Goal: Task Accomplishment & Management: Use online tool/utility

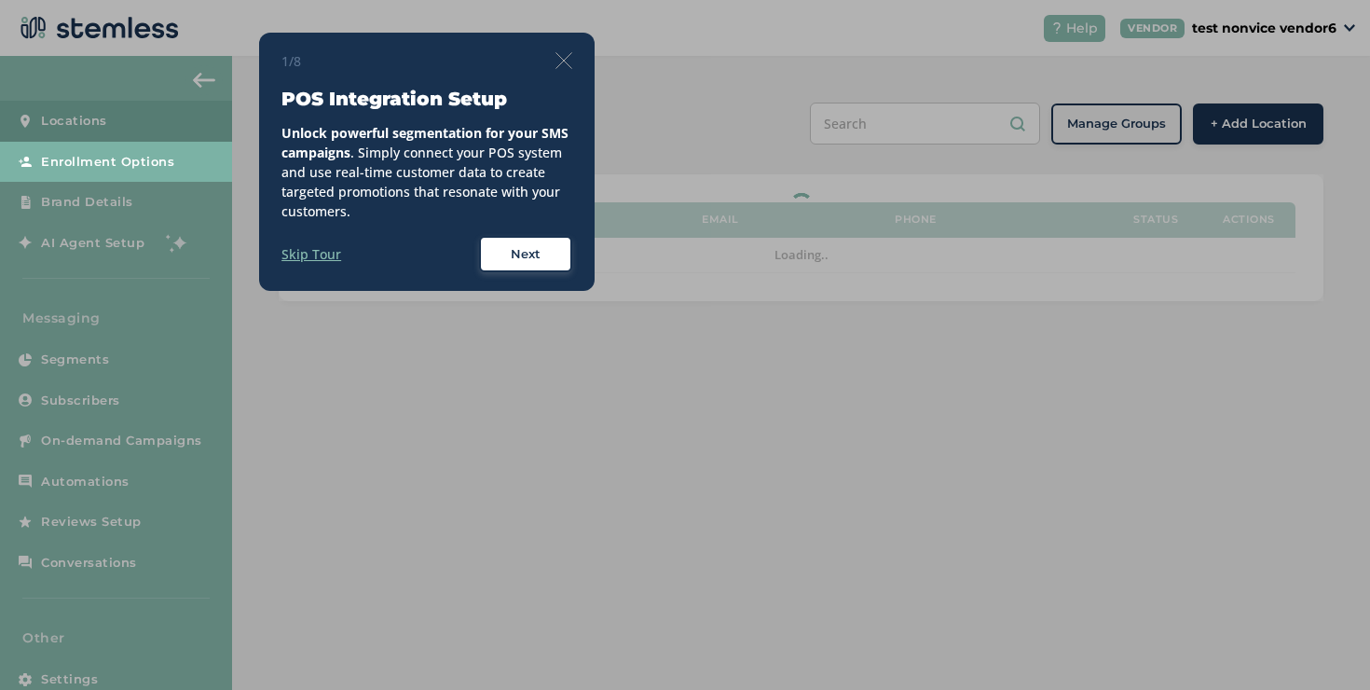
click at [300, 34] on div "1/8 POS Integration Setup Unlock powerful segmentation for your SMS campaigns .…" at bounding box center [427, 162] width 336 height 259
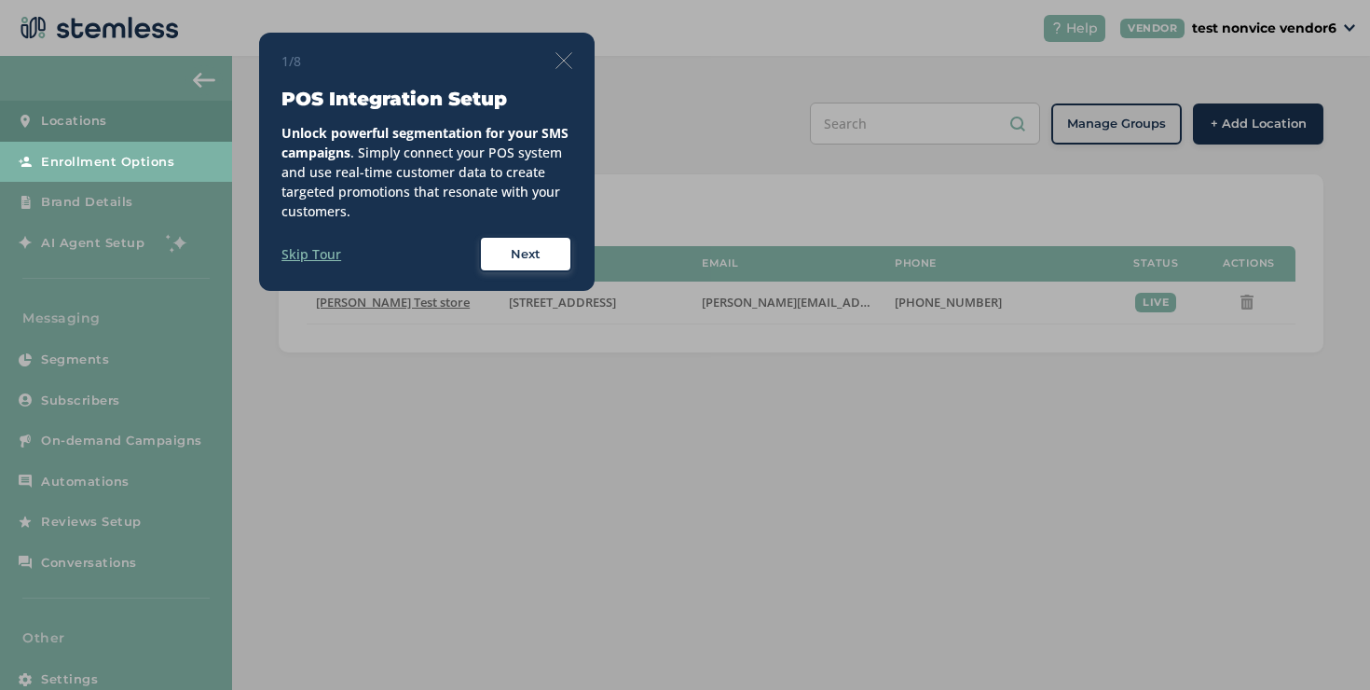
click at [565, 64] on img at bounding box center [564, 60] width 17 height 17
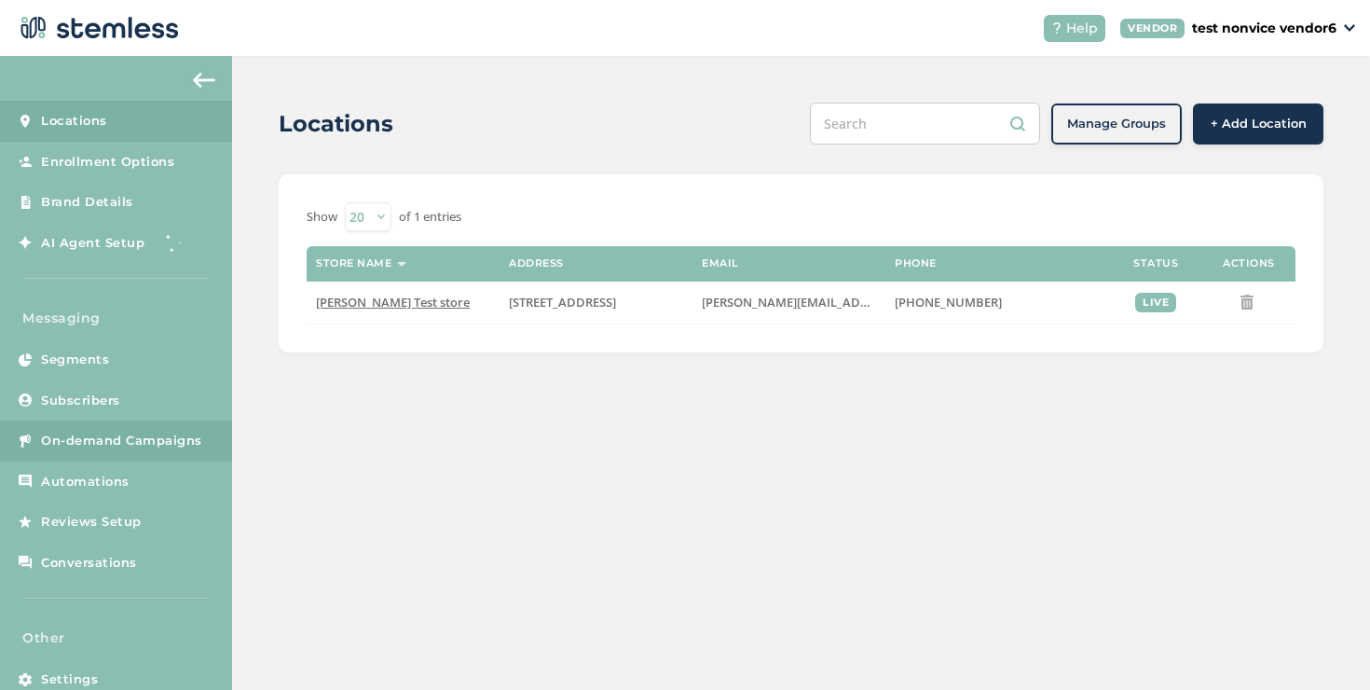
click at [202, 428] on link "On-demand Campaigns" at bounding box center [116, 440] width 232 height 41
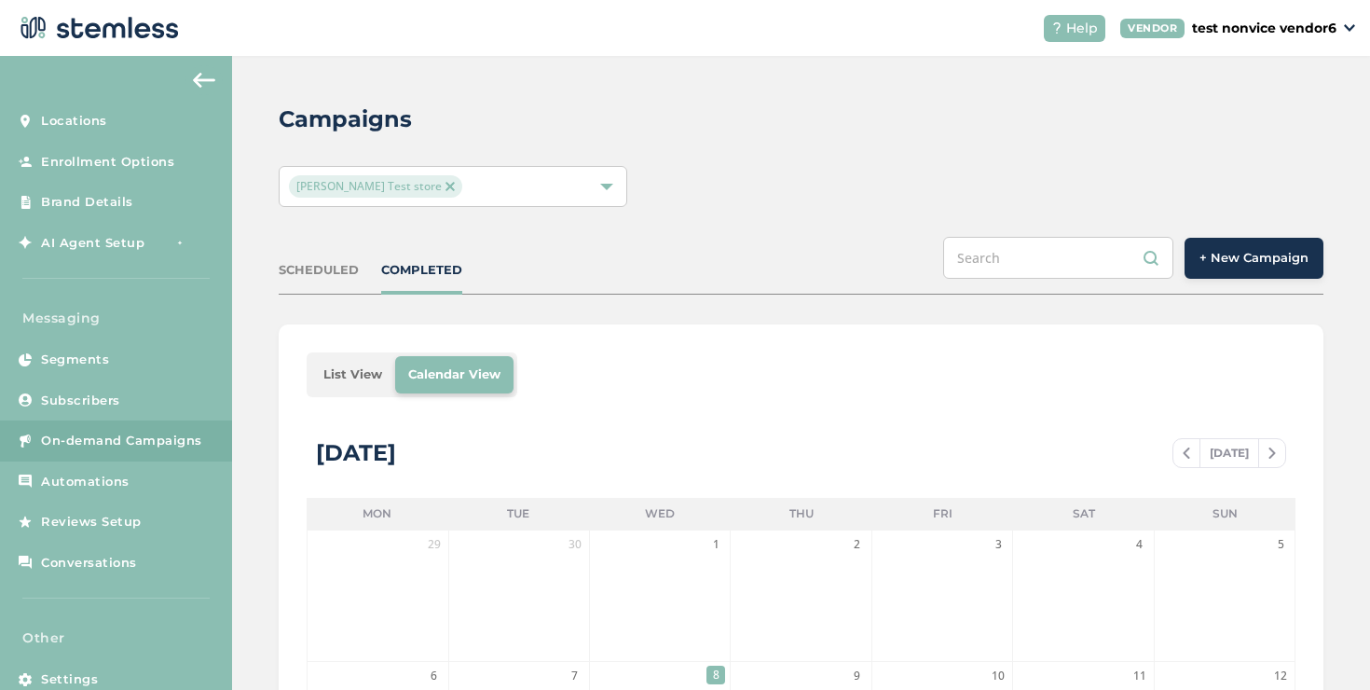
click at [1220, 260] on span "+ New Campaign" at bounding box center [1254, 258] width 109 height 19
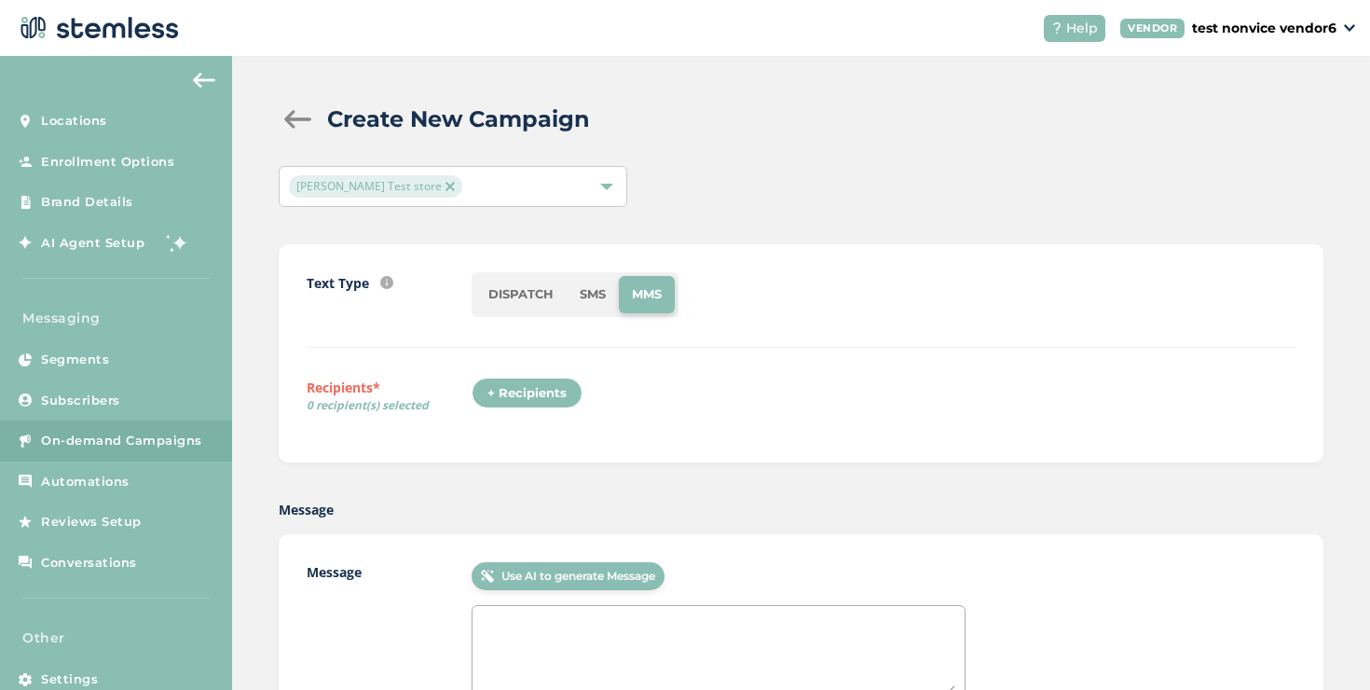
click at [529, 388] on div "+ Recipients" at bounding box center [527, 394] width 111 height 32
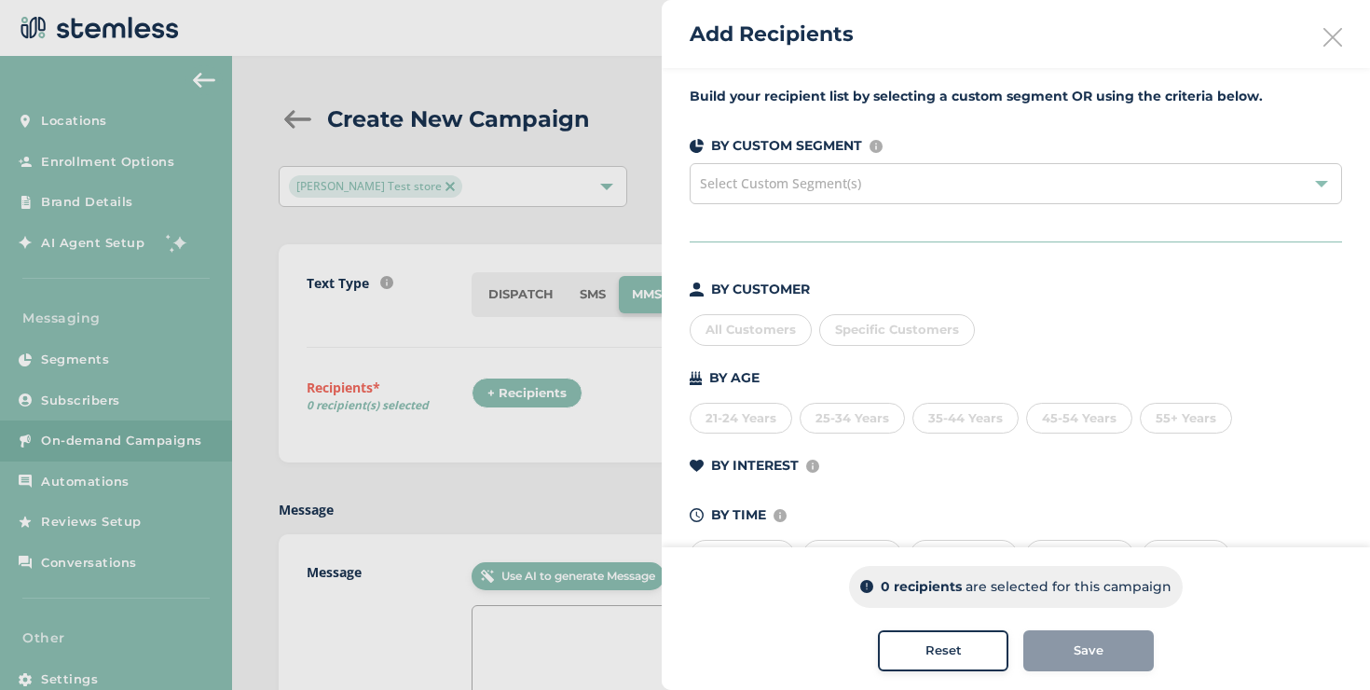
click at [850, 323] on span "Specific Customers" at bounding box center [897, 329] width 124 height 15
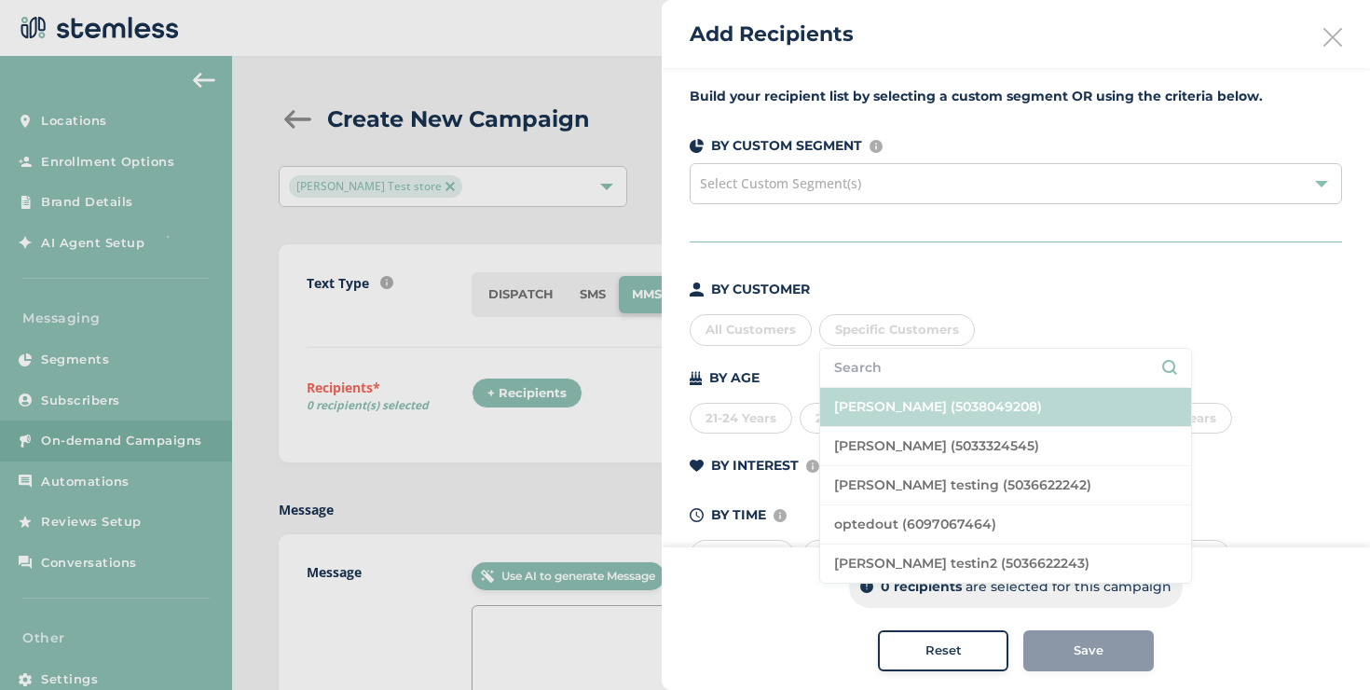
click at [873, 410] on li "[PERSON_NAME] (5038049208)" at bounding box center [1005, 407] width 371 height 39
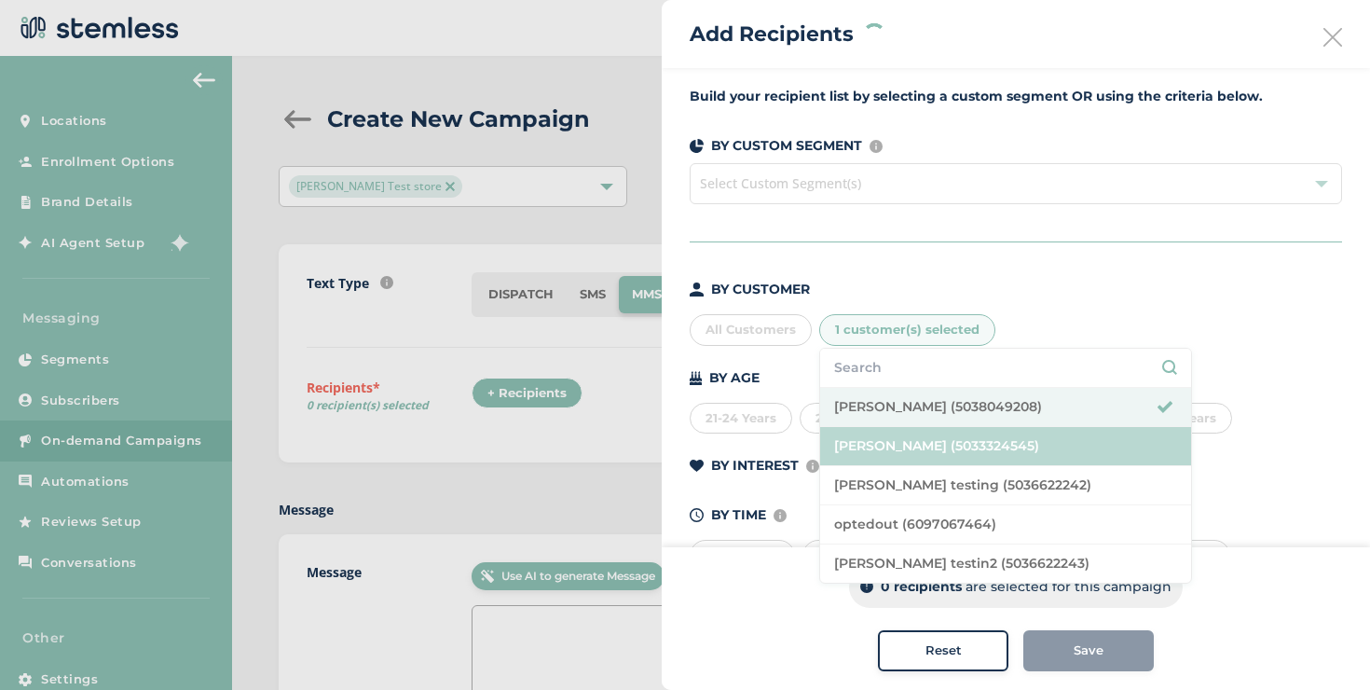
click at [874, 458] on li "[PERSON_NAME] (5033324545)" at bounding box center [1005, 446] width 371 height 39
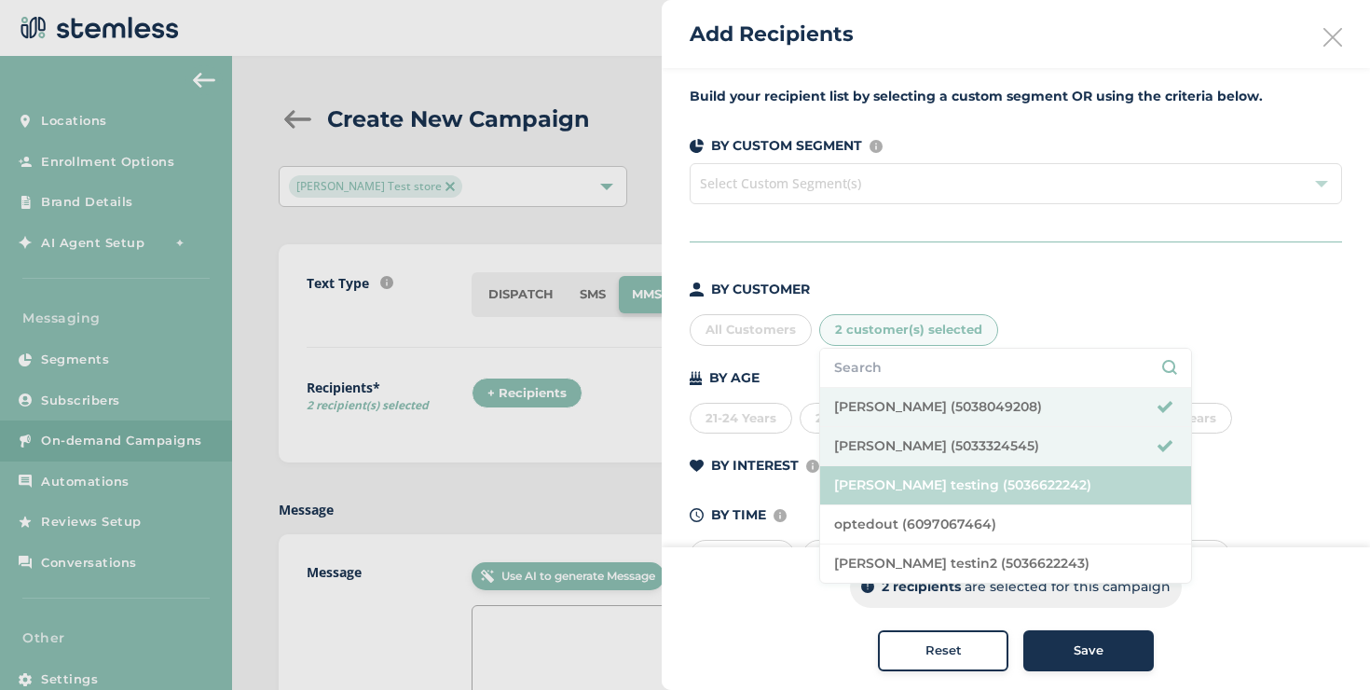
click at [865, 471] on li "[PERSON_NAME] testing (5036622242)" at bounding box center [1005, 485] width 371 height 39
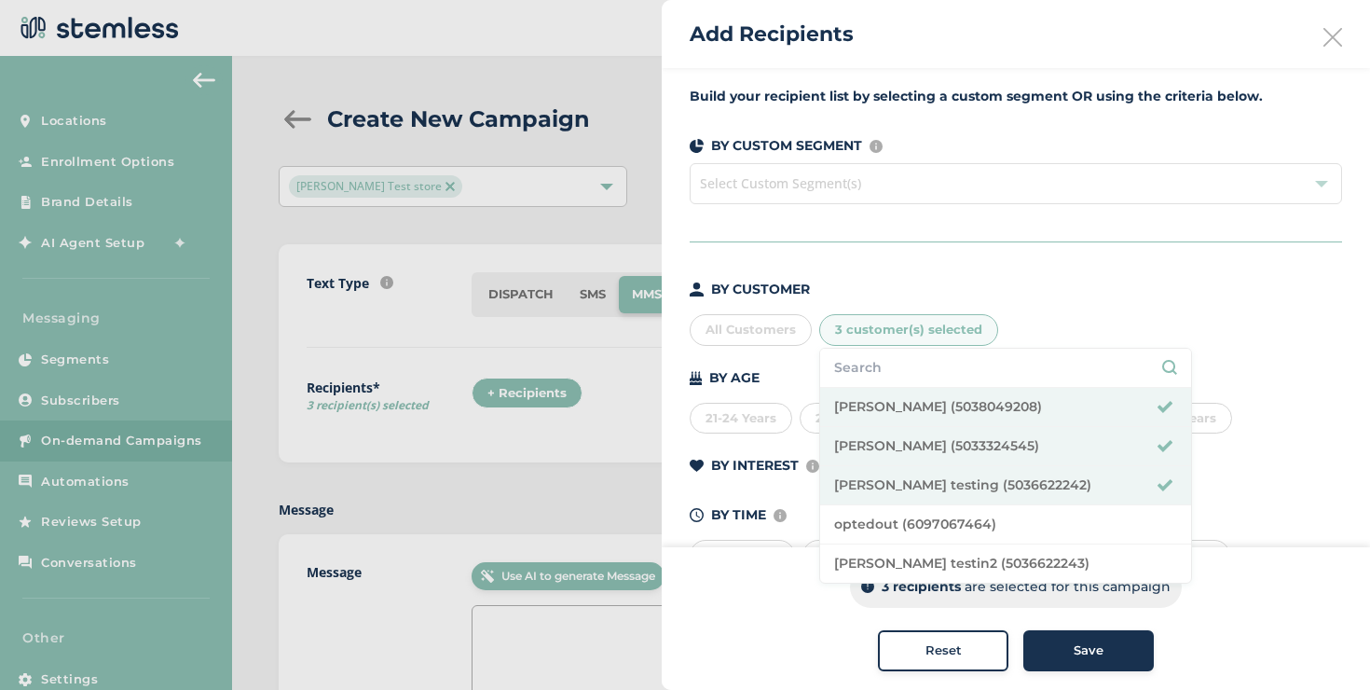
click at [1039, 640] on button "Save" at bounding box center [1089, 650] width 131 height 41
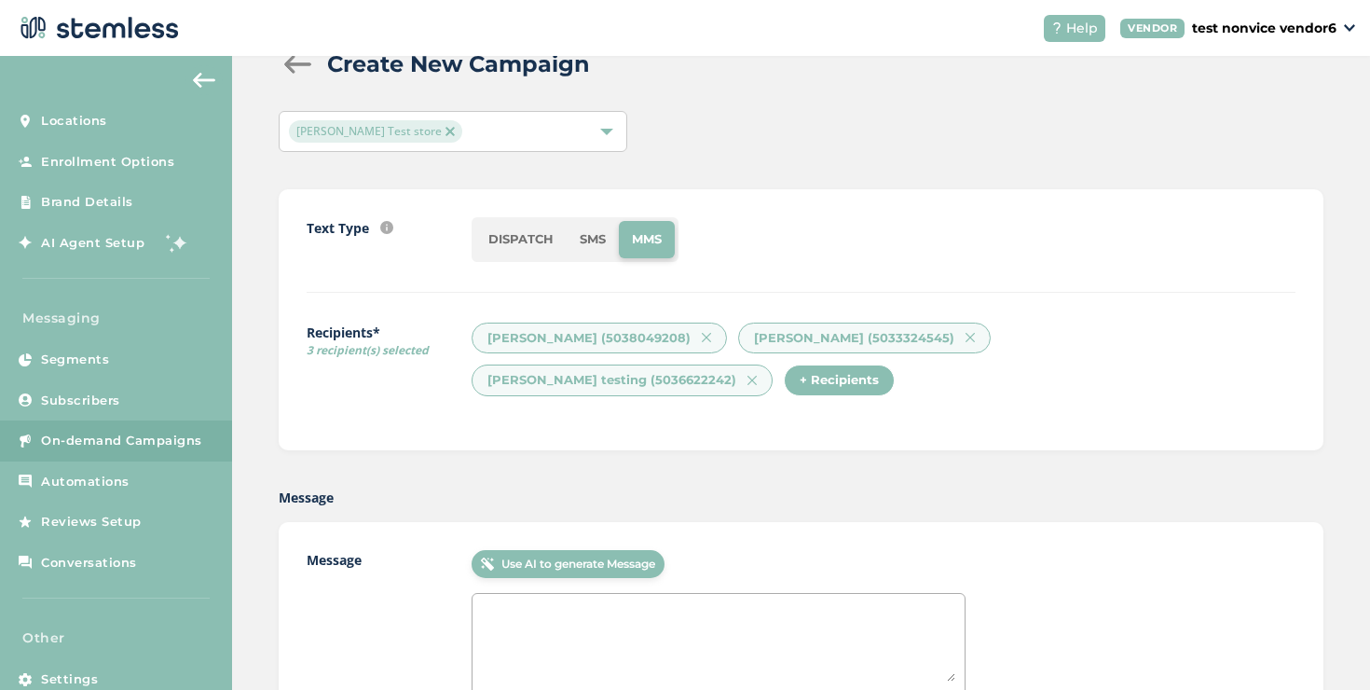
scroll to position [246, 0]
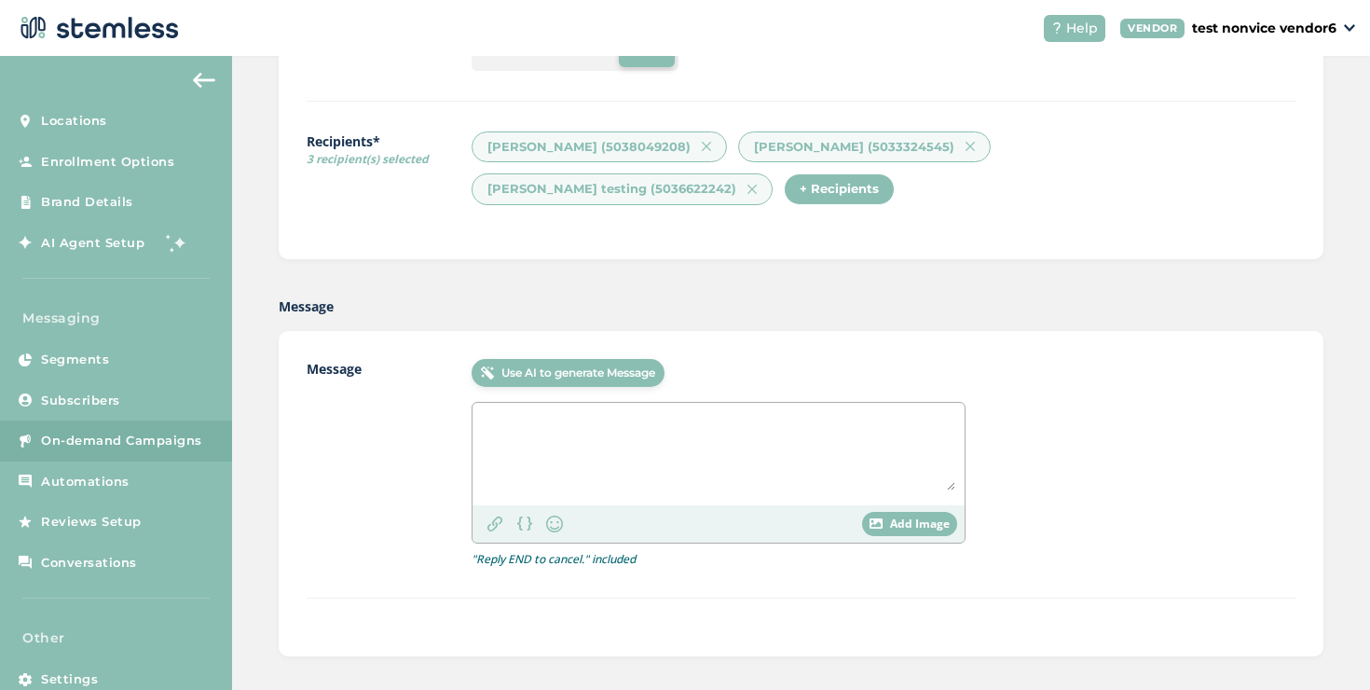
click at [639, 445] on textarea at bounding box center [719, 451] width 474 height 78
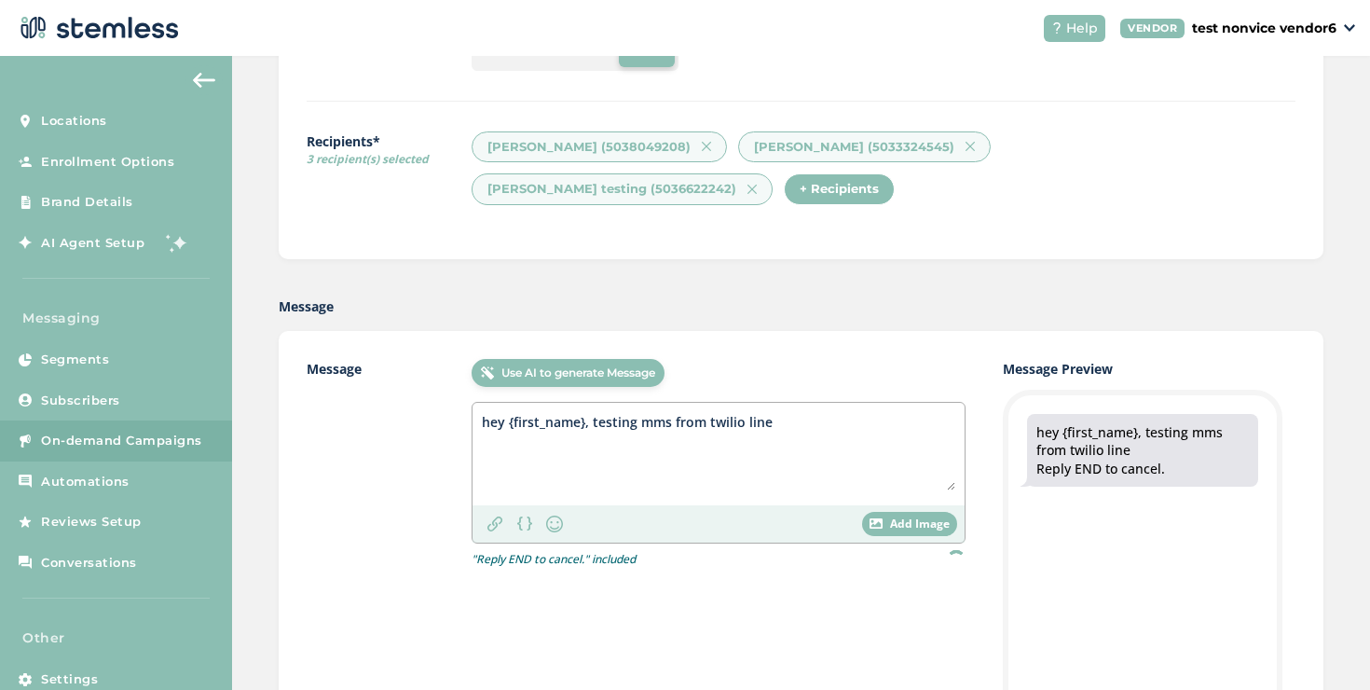
type textarea "hey {first_name}, testing mms from twilio line"
click at [874, 528] on div "Add Image" at bounding box center [909, 524] width 95 height 24
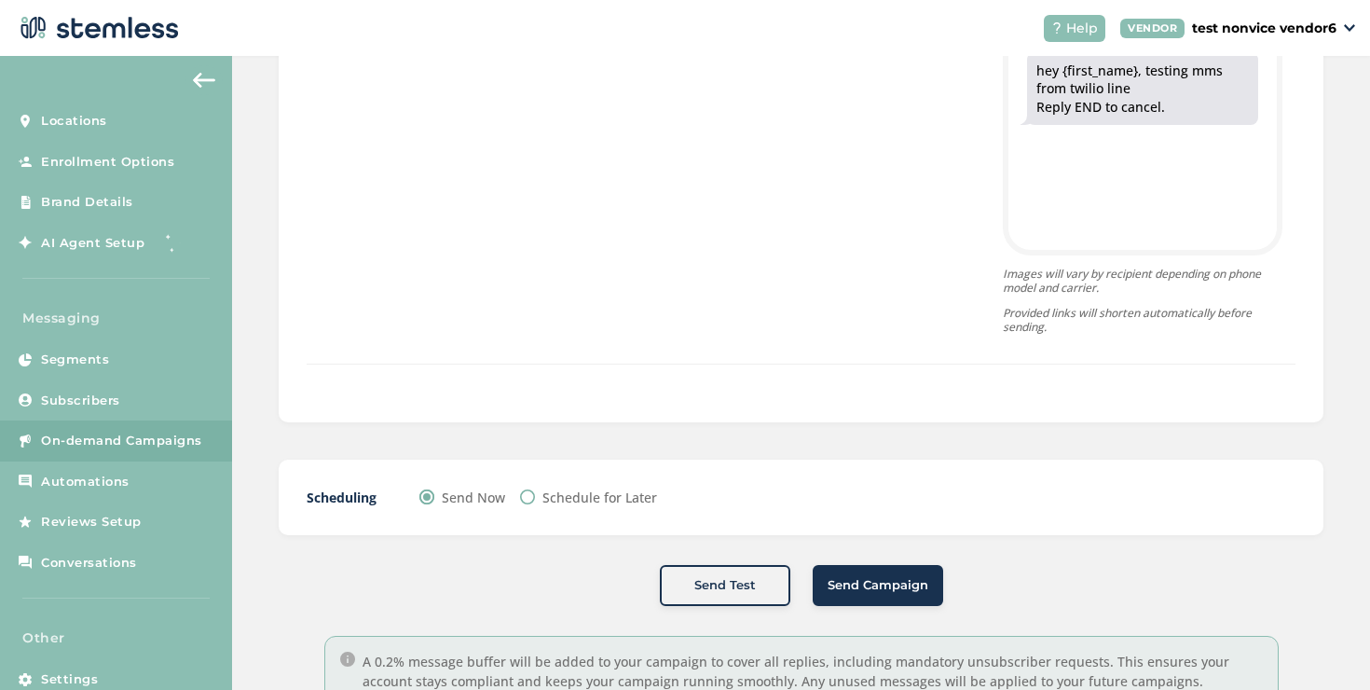
scroll to position [909, 0]
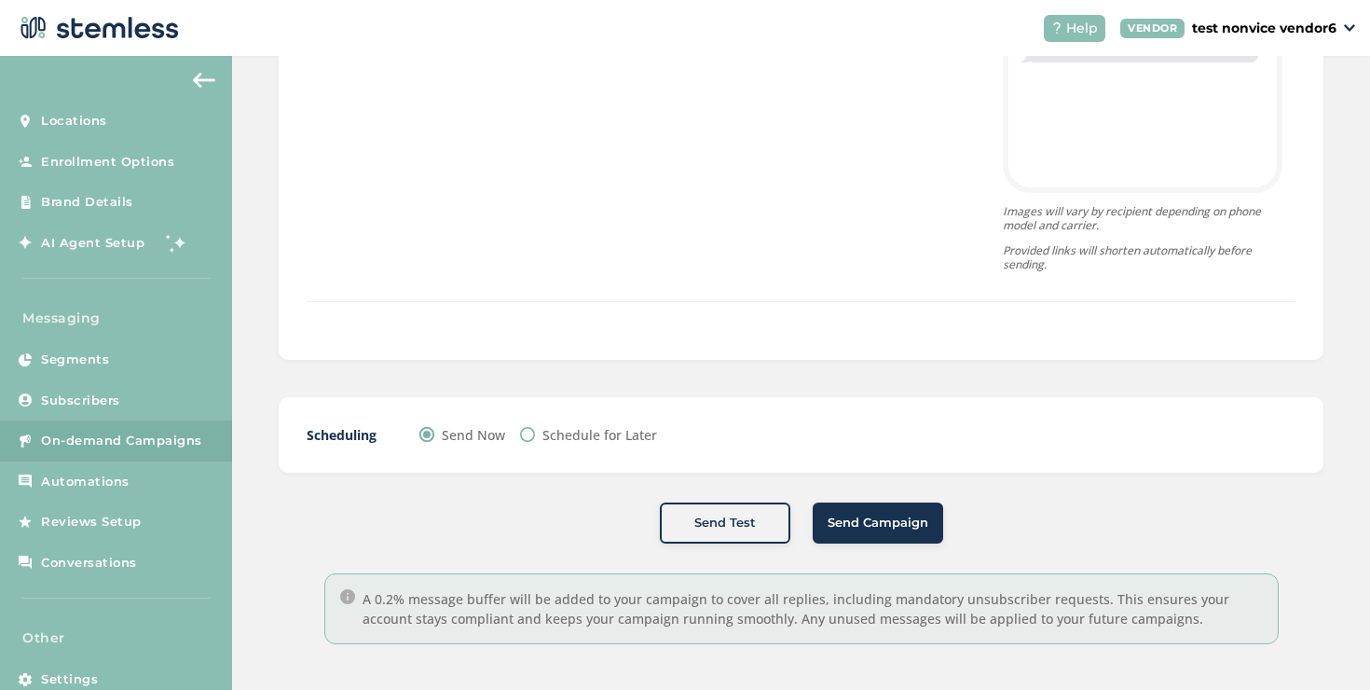
click at [873, 526] on span "Send Campaign" at bounding box center [878, 523] width 101 height 19
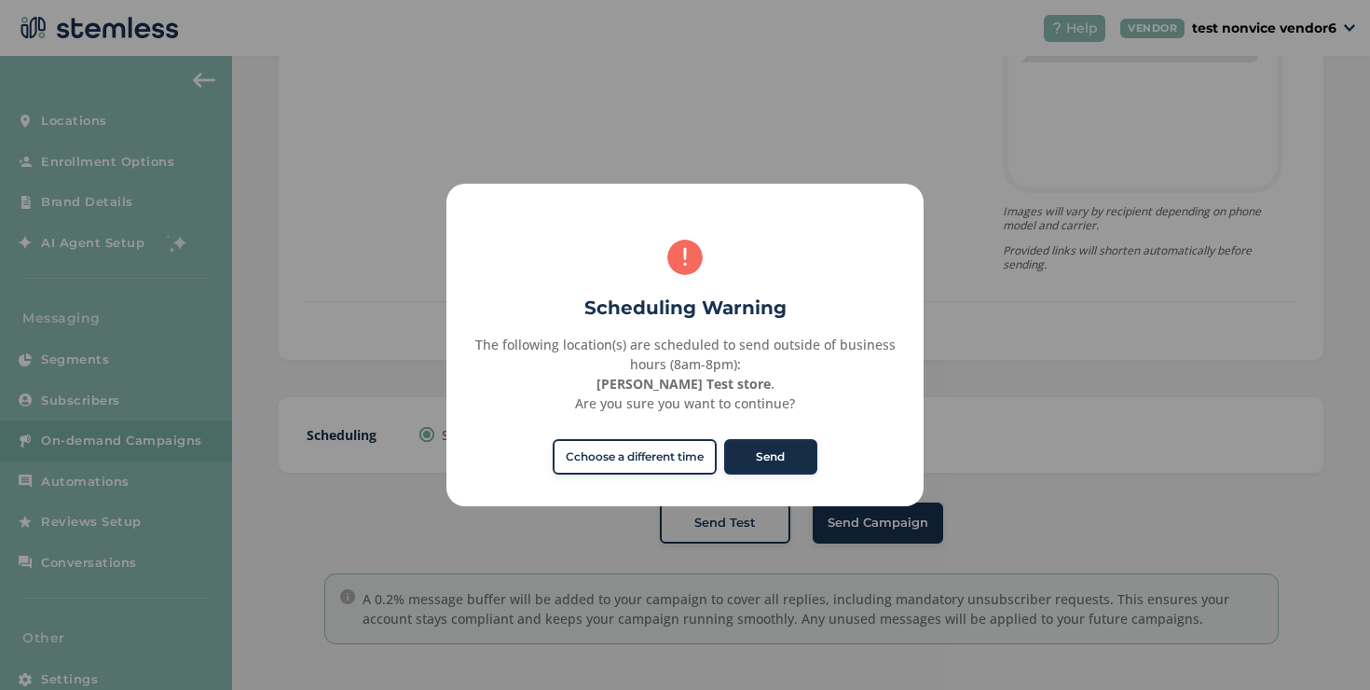
click at [792, 459] on button "Send" at bounding box center [770, 456] width 93 height 35
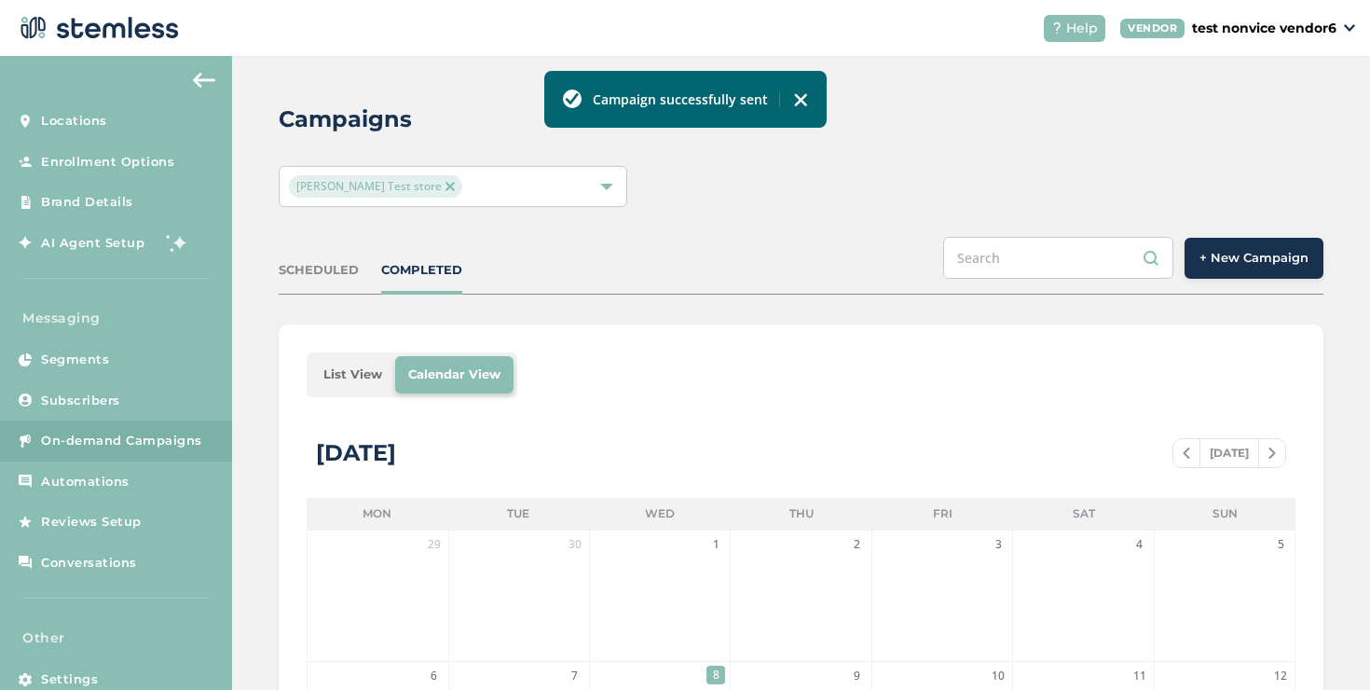
click at [375, 375] on li "List View" at bounding box center [352, 374] width 85 height 37
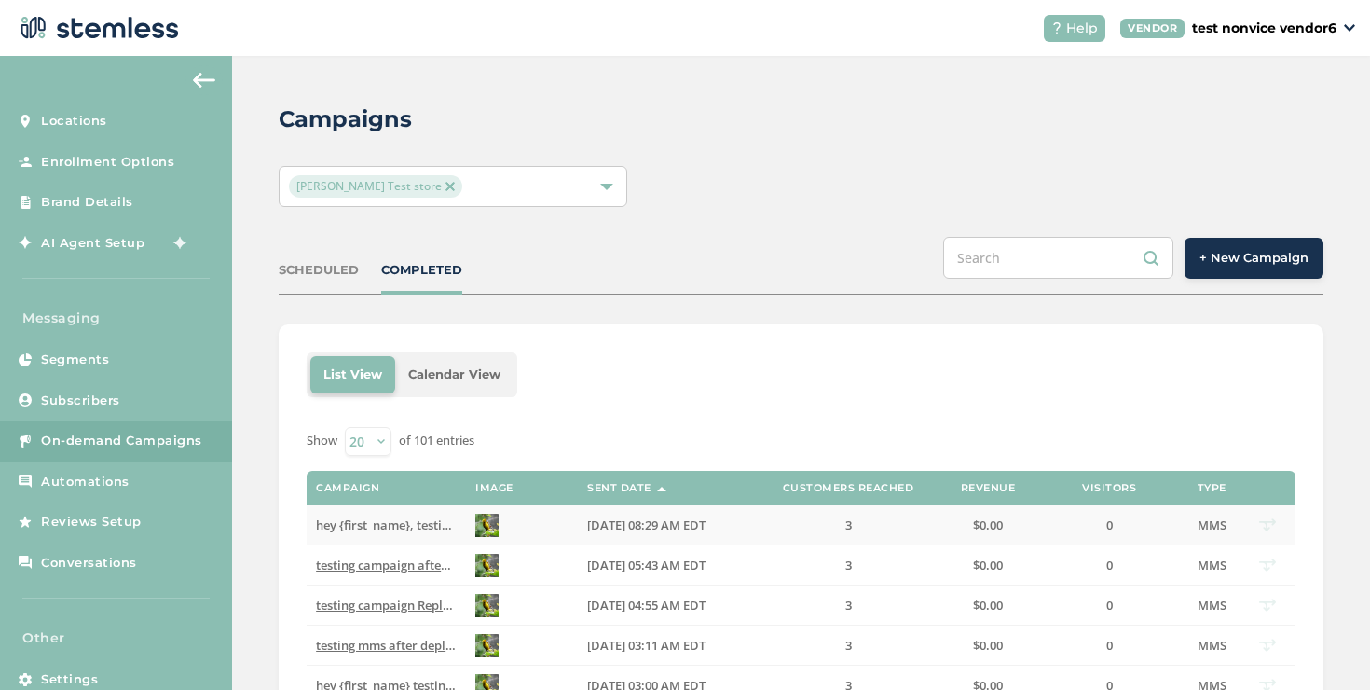
click at [418, 516] on td "hey {first_name}, testing mms from twilio line Reply END to cancel" at bounding box center [386, 525] width 159 height 40
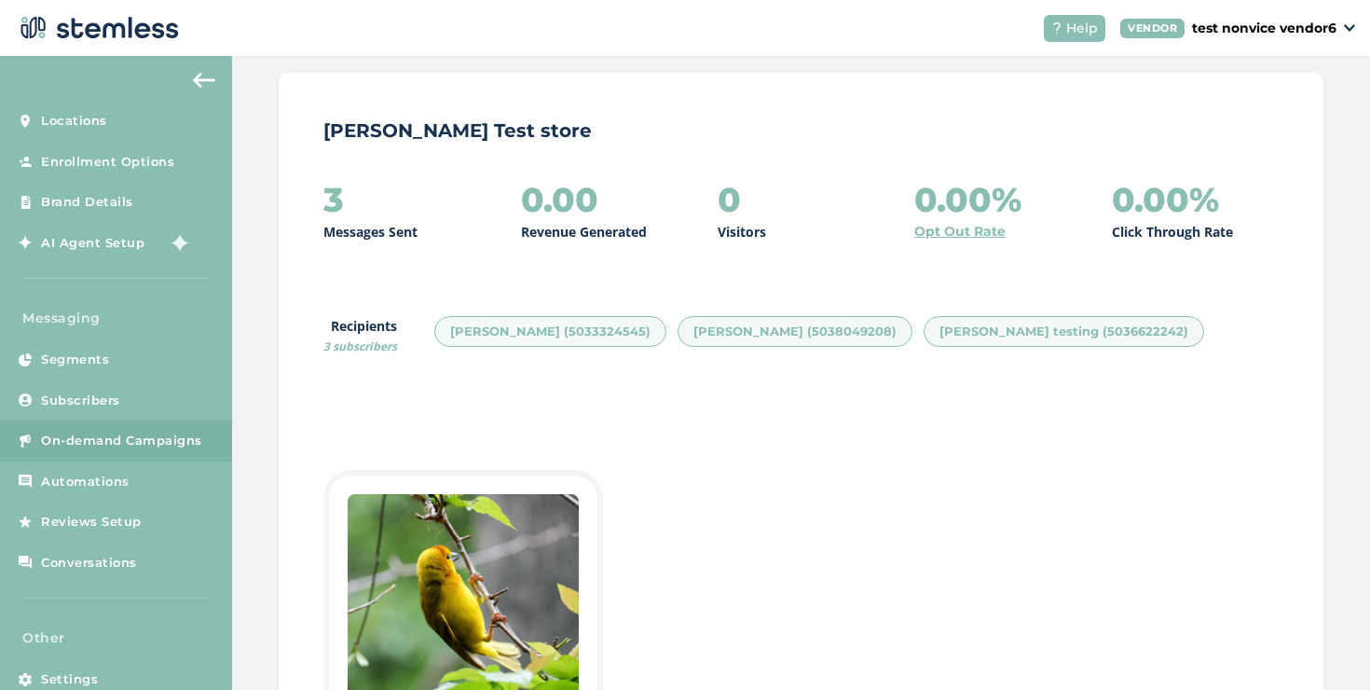
scroll to position [619, 0]
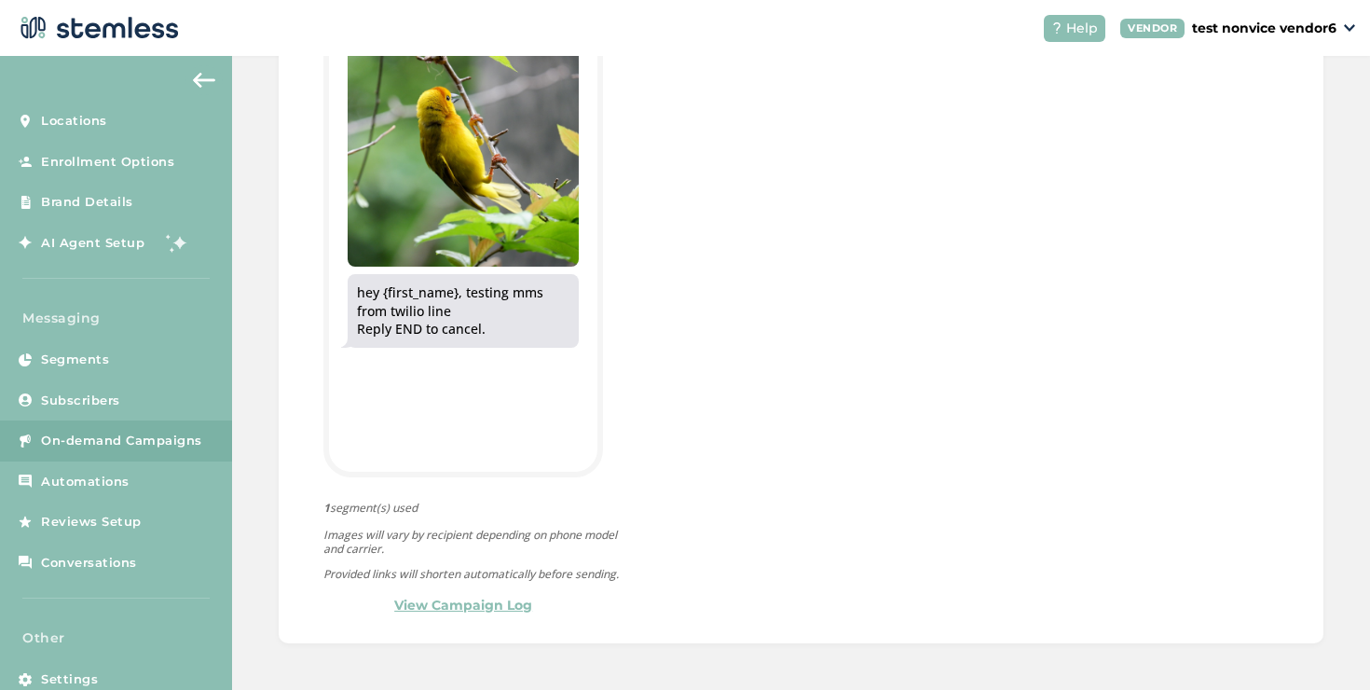
click at [462, 607] on link "View Campaign Log" at bounding box center [463, 606] width 138 height 20
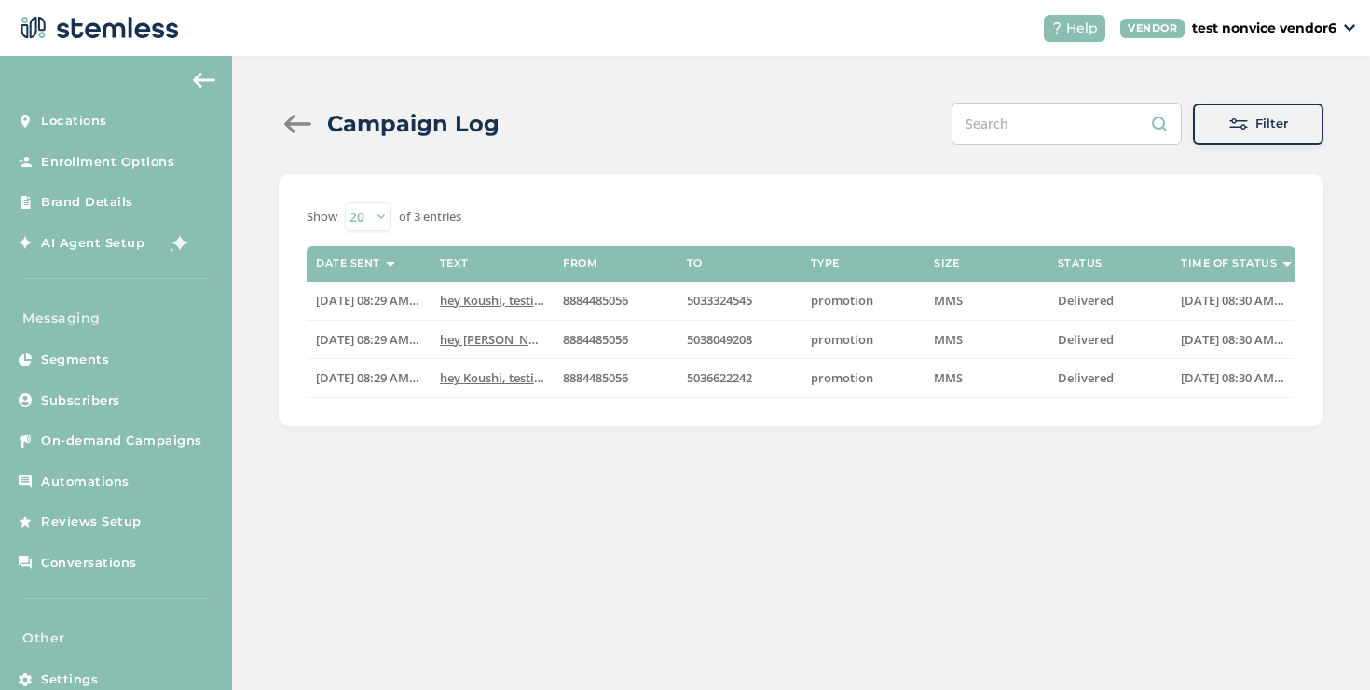
click at [292, 125] on div at bounding box center [297, 124] width 37 height 19
